Goal: Communication & Community: Connect with others

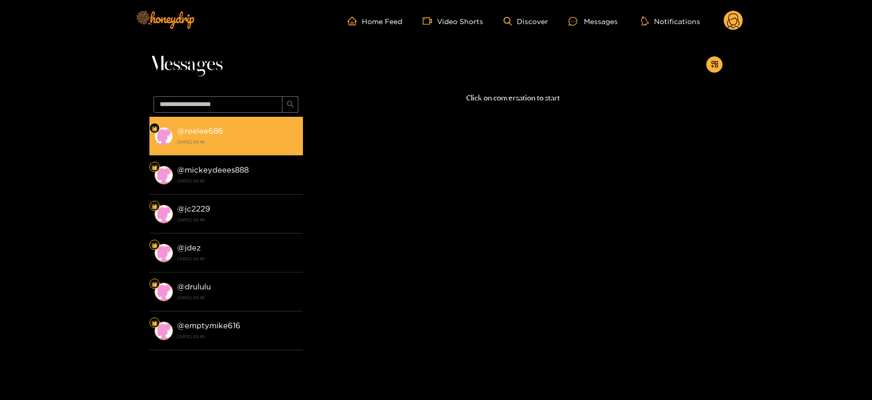
click at [217, 140] on strong "[DATE] 20:48" at bounding box center [237, 141] width 121 height 9
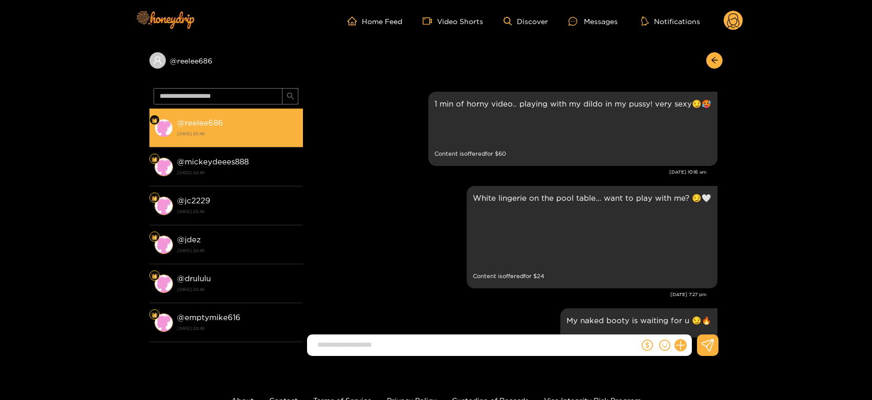
scroll to position [2240, 0]
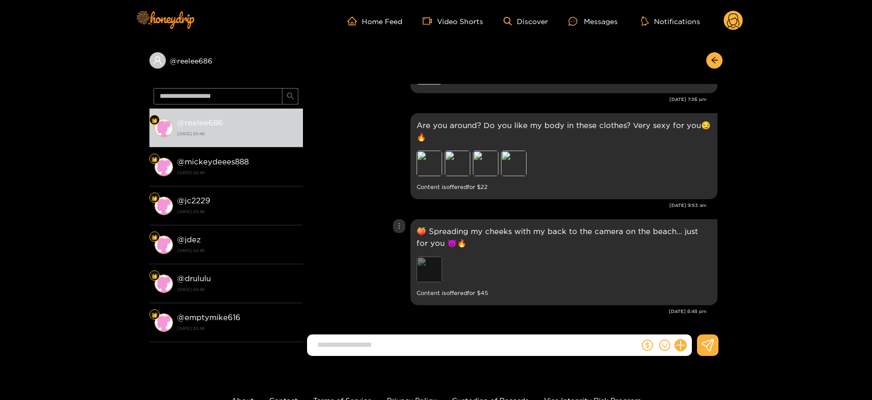
click at [426, 256] on div "Preview" at bounding box center [429, 269] width 26 height 26
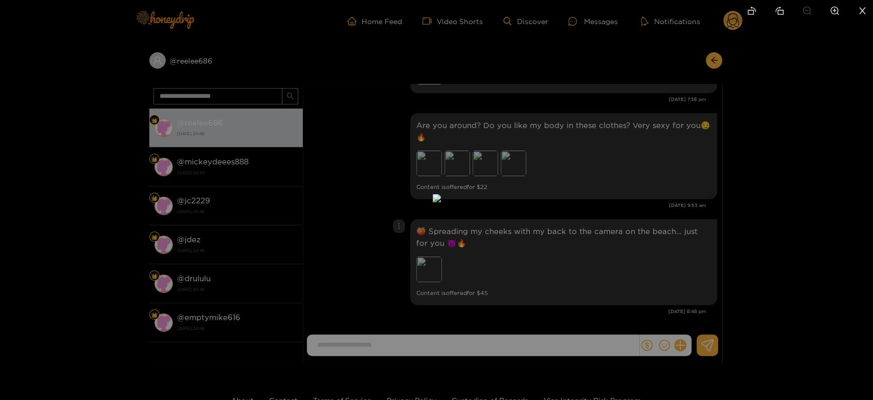
click at [606, 264] on div at bounding box center [436, 200] width 873 height 400
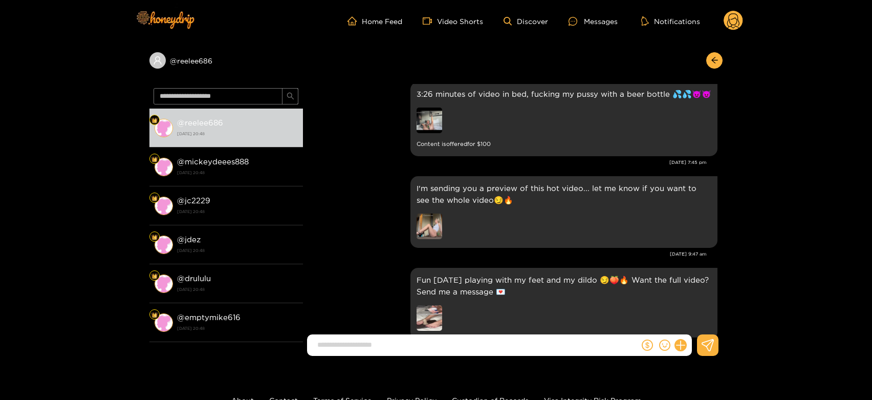
scroll to position [1956, 0]
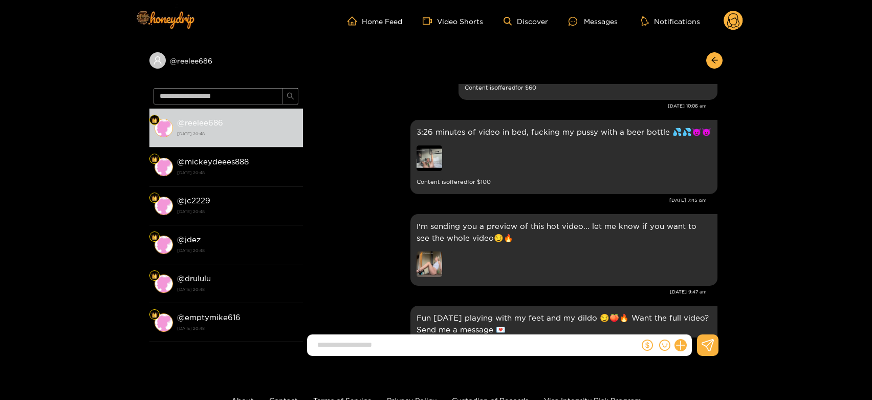
click at [725, 25] on circle at bounding box center [732, 20] width 19 height 19
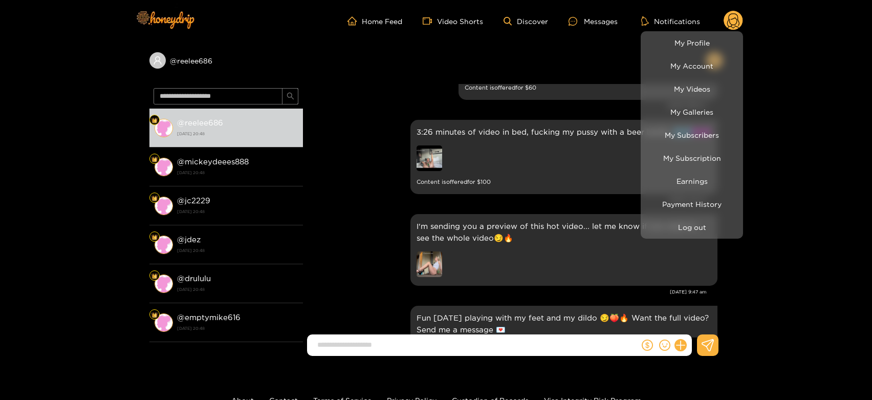
click at [198, 84] on div at bounding box center [436, 200] width 872 height 400
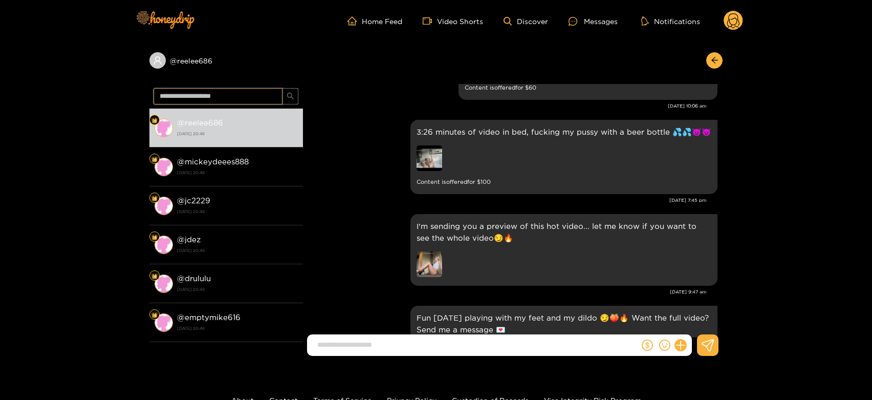
click at [198, 102] on input "text" at bounding box center [217, 96] width 129 height 16
type input "*******"
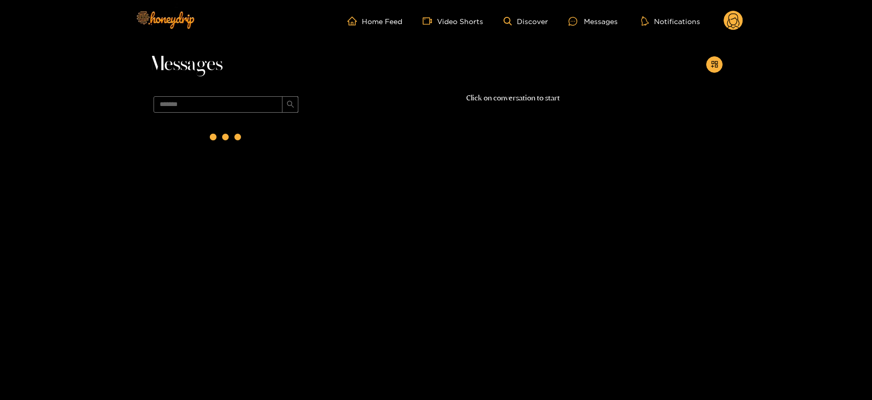
click at [199, 134] on div at bounding box center [225, 139] width 153 height 45
click at [199, 134] on strong "@ pete12334" at bounding box center [200, 130] width 47 height 9
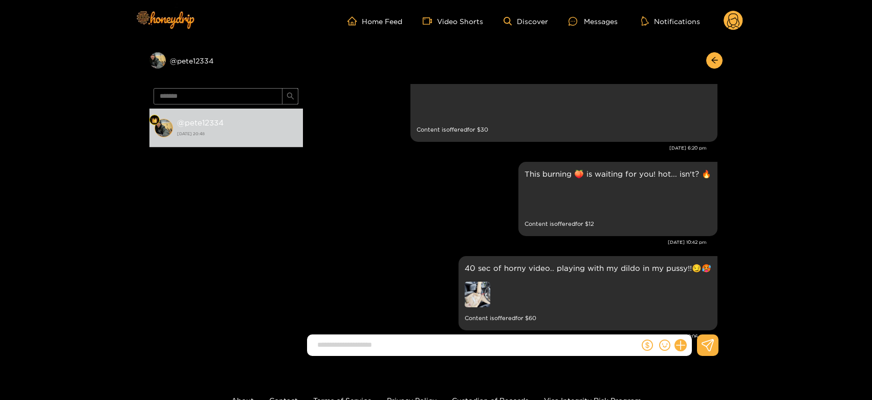
scroll to position [1614, 0]
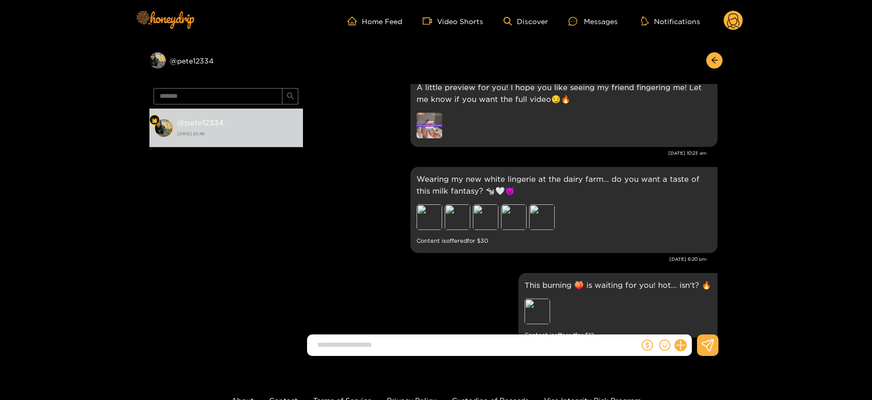
click at [733, 15] on circle at bounding box center [732, 20] width 19 height 19
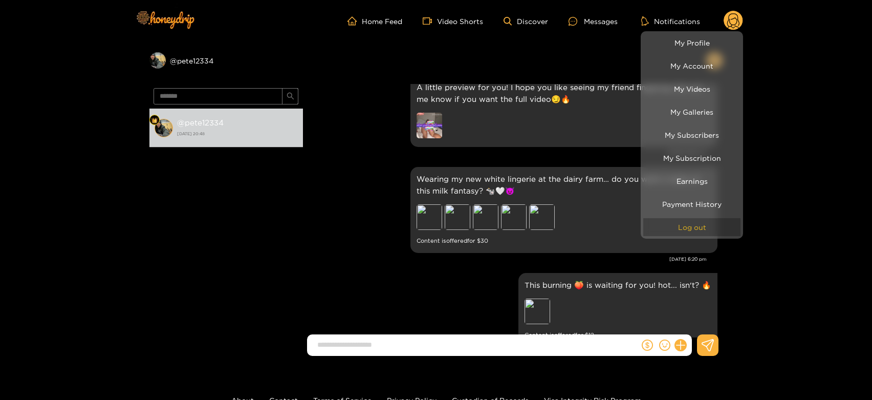
click at [692, 228] on button "Log out" at bounding box center [691, 227] width 97 height 18
